Goal: Information Seeking & Learning: Learn about a topic

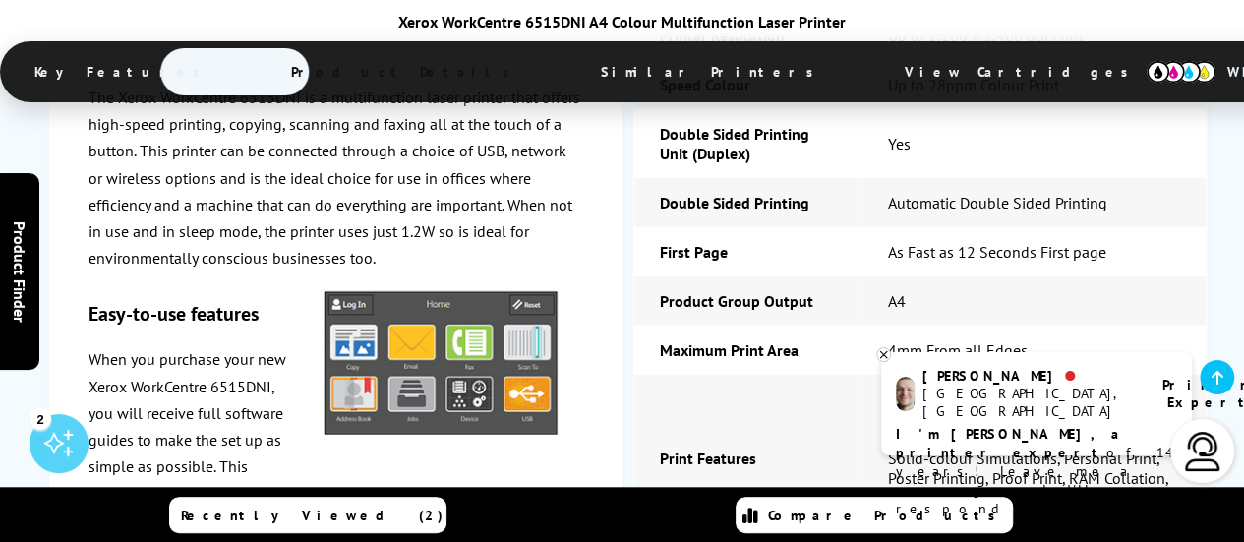
scroll to position [2739, 0]
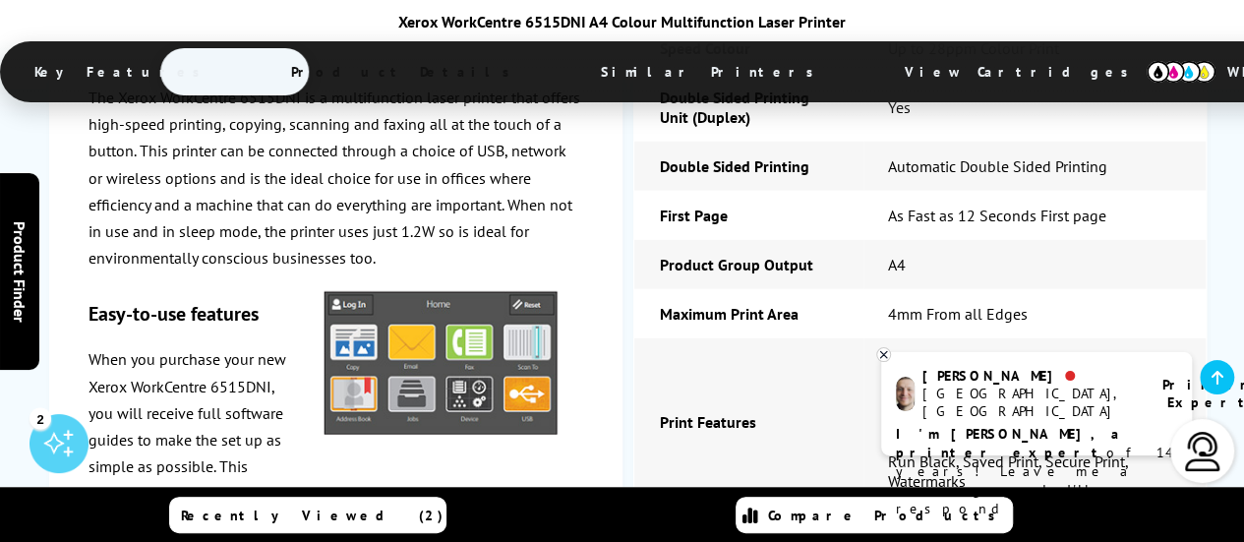
click at [884, 357] on icon at bounding box center [883, 354] width 13 height 15
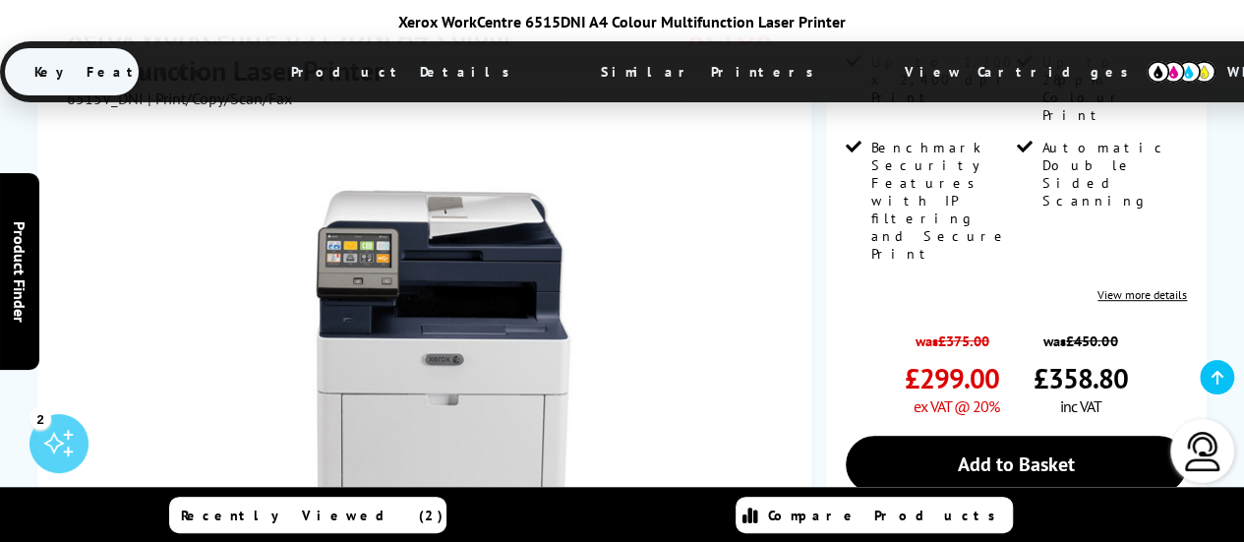
scroll to position [413, 0]
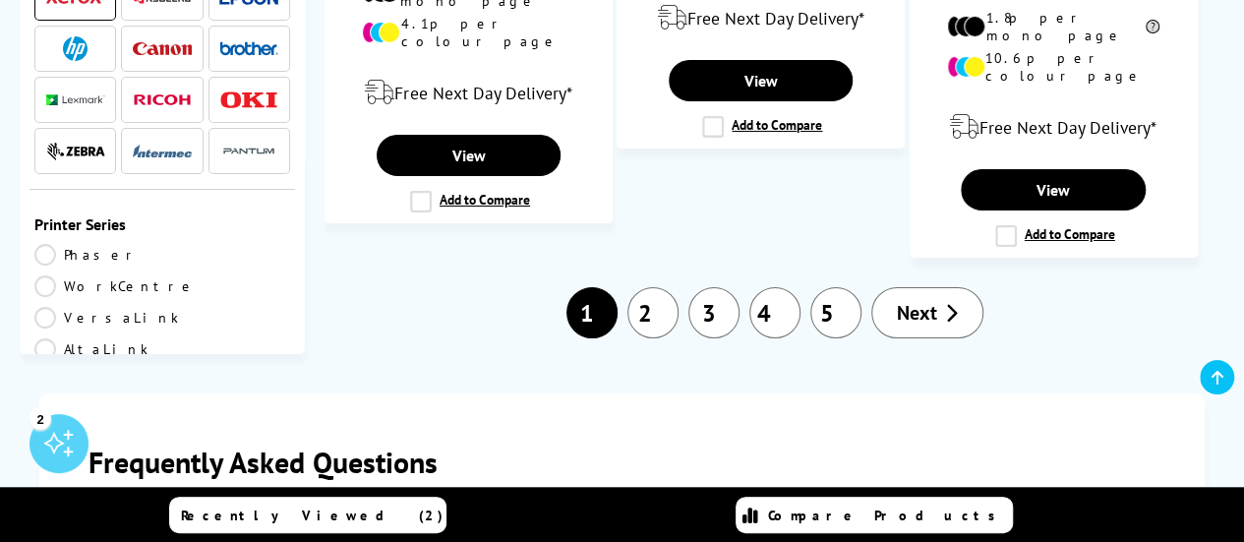
scroll to position [3481, 0]
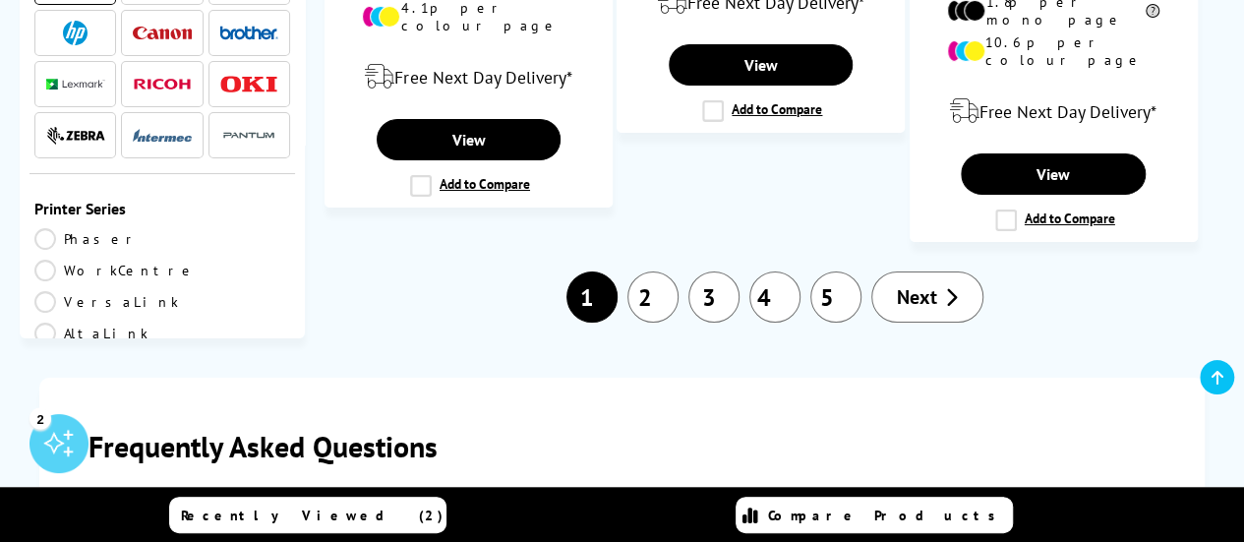
click at [662, 271] on link "2" at bounding box center [653, 296] width 51 height 51
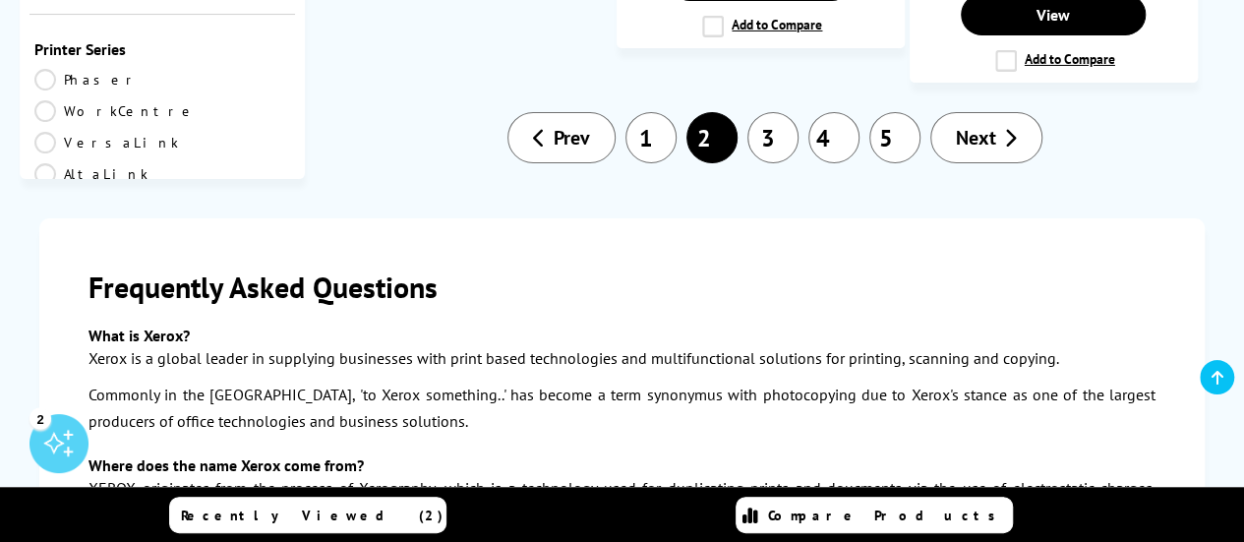
scroll to position [3494, 0]
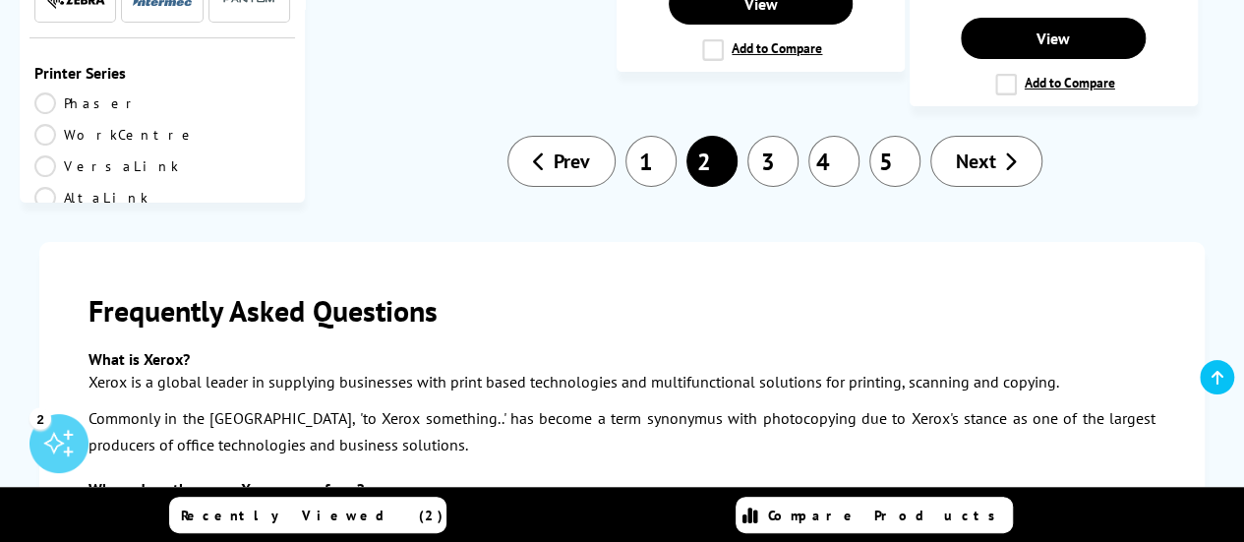
click at [658, 136] on link "1" at bounding box center [651, 161] width 51 height 51
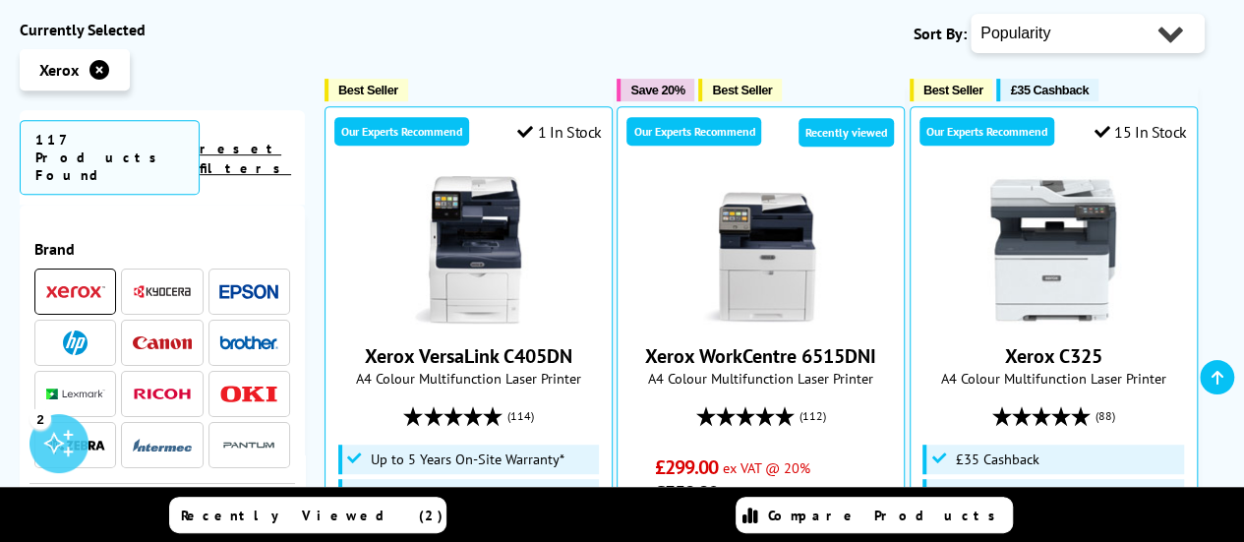
scroll to position [409, 0]
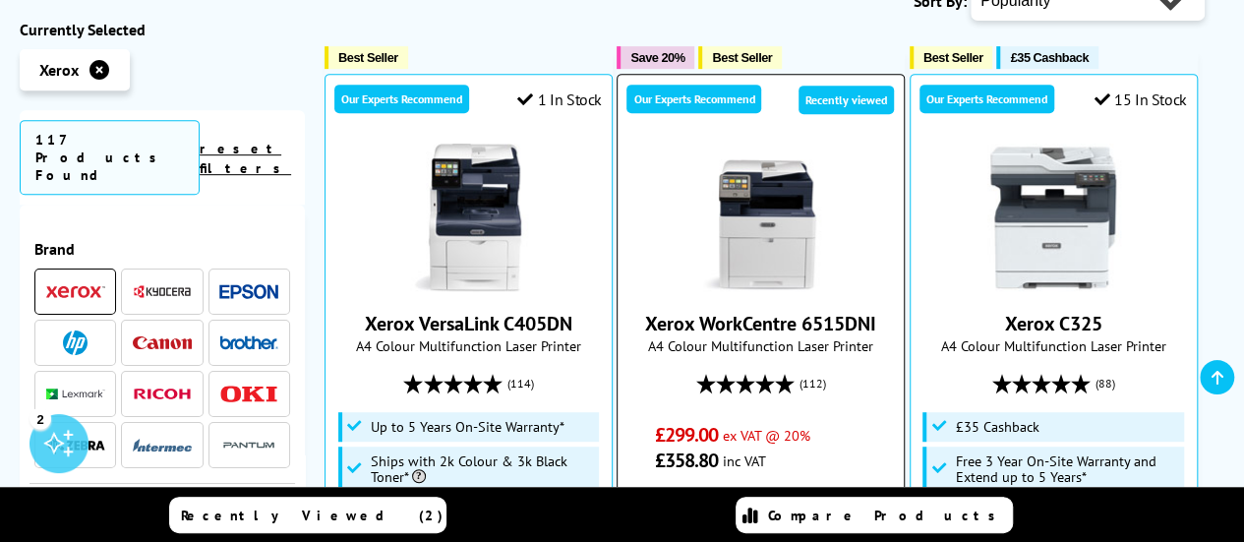
click at [755, 237] on img at bounding box center [762, 218] width 148 height 148
